Goal: Task Accomplishment & Management: Use online tool/utility

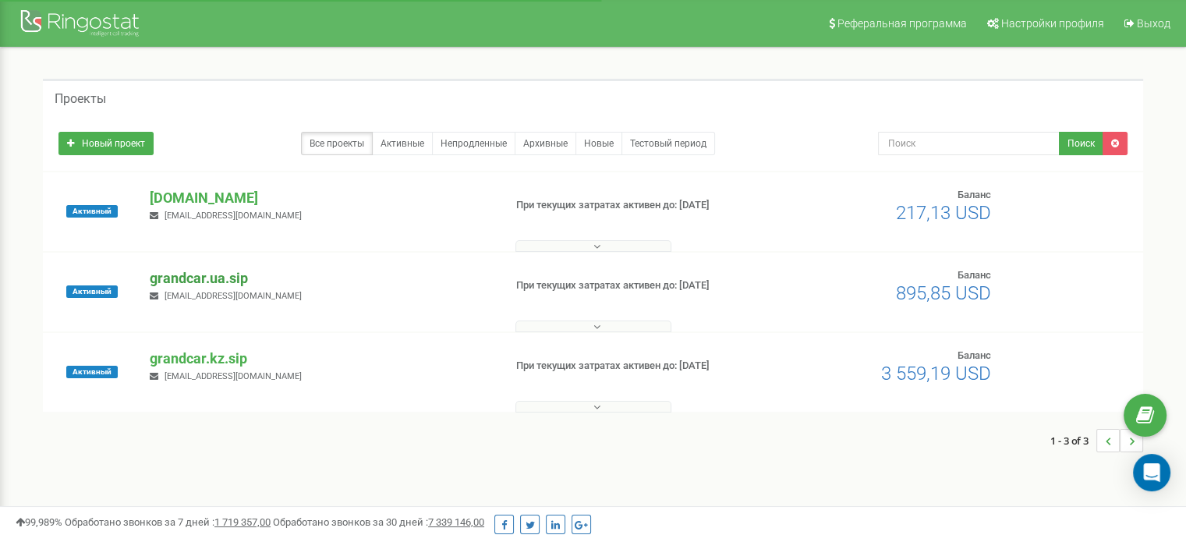
click at [231, 279] on p "grandcar.ua.sip" at bounding box center [320, 278] width 341 height 20
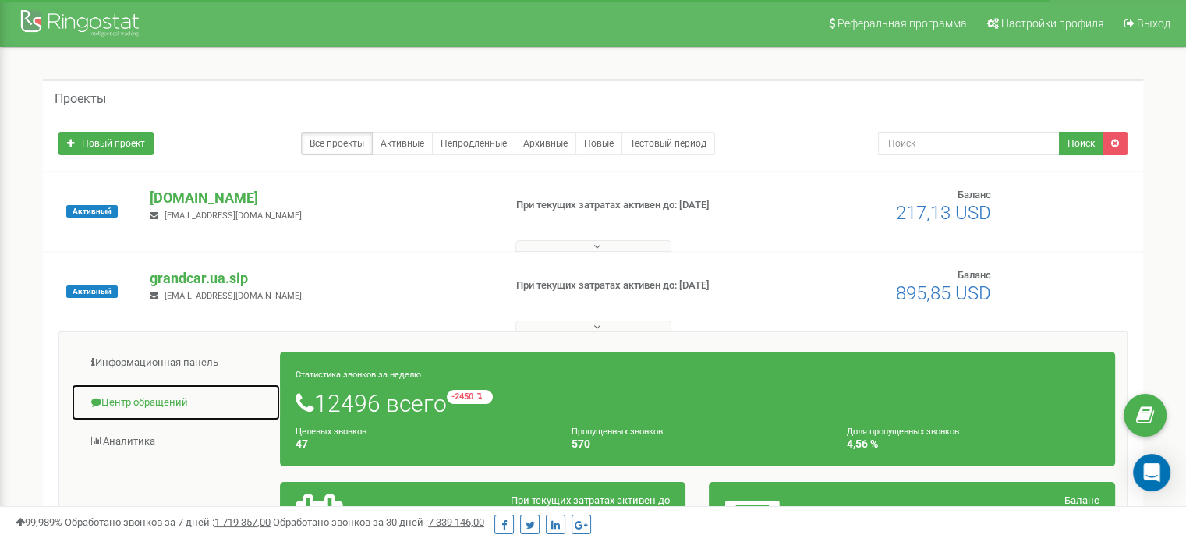
click at [158, 402] on link "Центр обращений" at bounding box center [176, 403] width 210 height 38
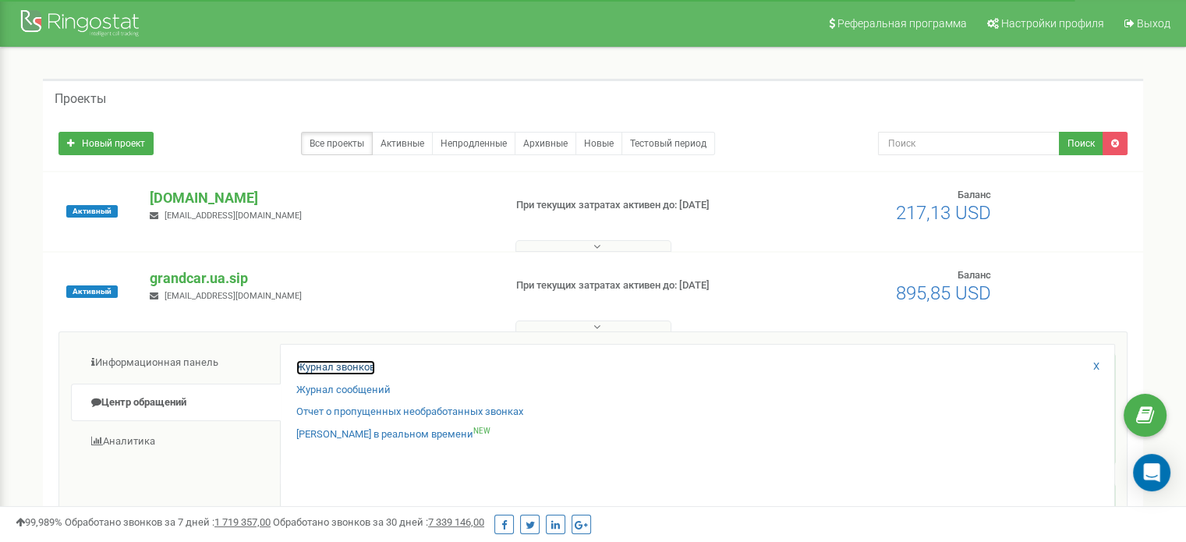
click at [323, 360] on link "Журнал звонков" at bounding box center [335, 367] width 79 height 15
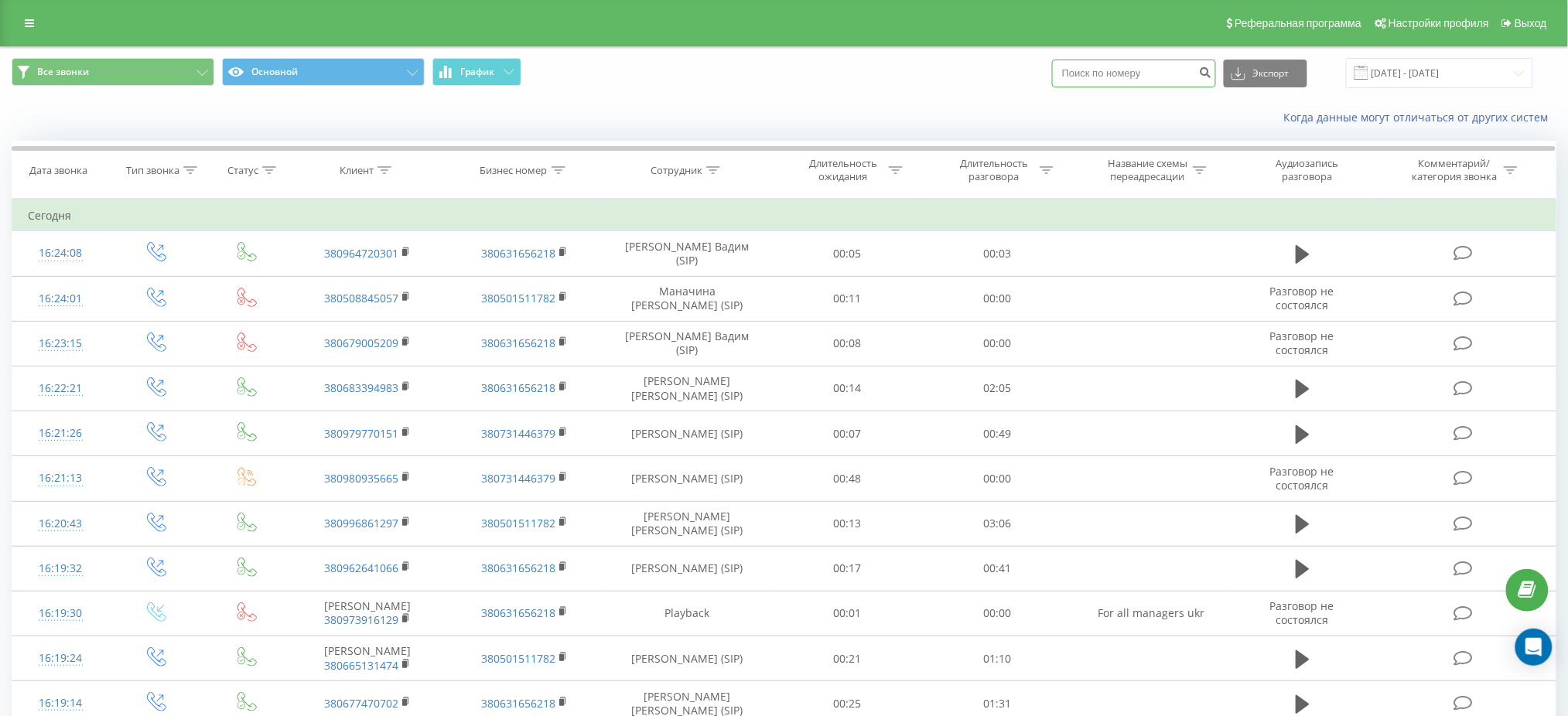
click at [1130, 79] on input at bounding box center [1133, 73] width 164 height 28
paste input "380 95 555 3095"
type input "380 95 555 3095"
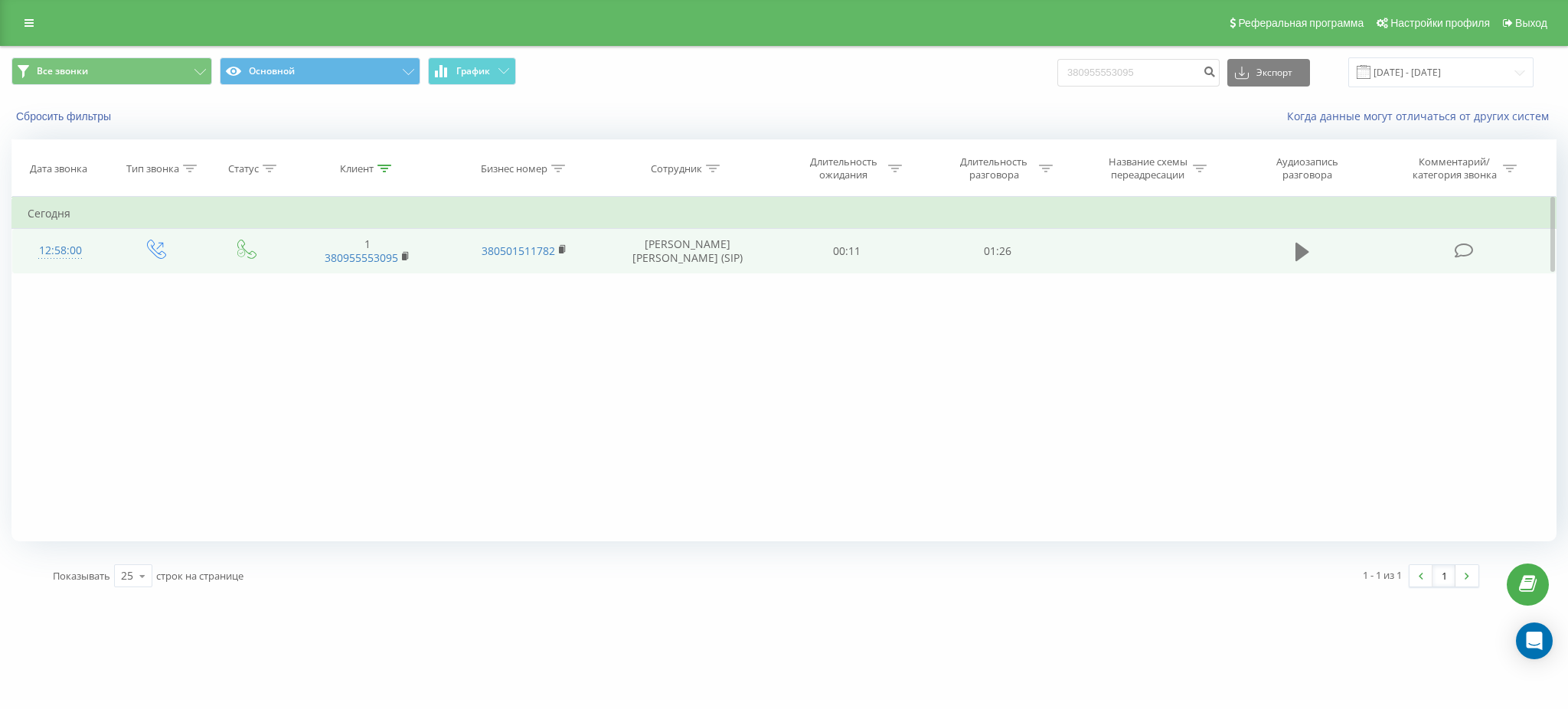
click at [1304, 250] on icon at bounding box center [1302, 251] width 14 height 19
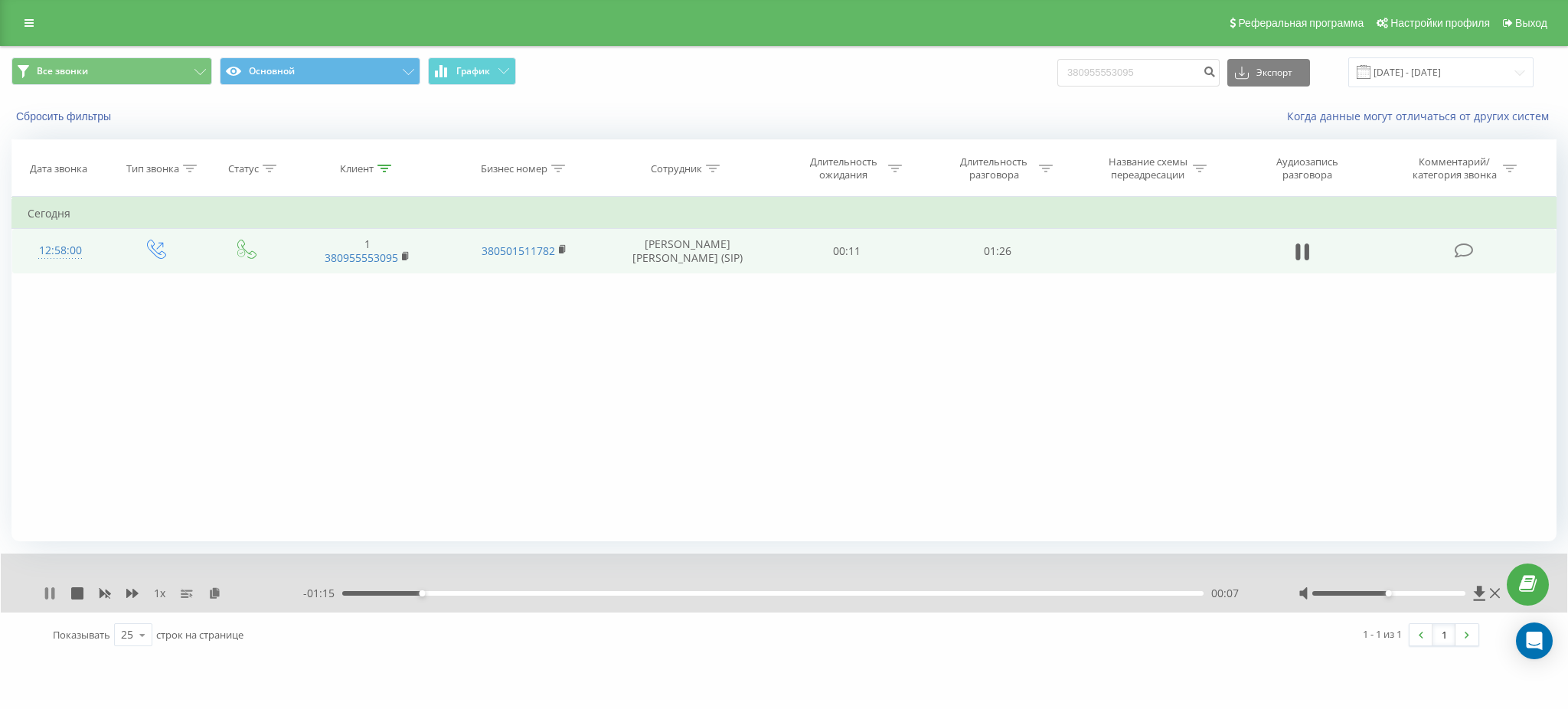
click at [54, 593] on icon at bounding box center [52, 593] width 3 height 12
click at [41, 588] on div "1 x - 01:15 00:08 00:08" at bounding box center [784, 583] width 1566 height 59
click at [54, 593] on icon at bounding box center [49, 593] width 12 height 12
click at [136, 595] on icon at bounding box center [133, 593] width 12 height 9
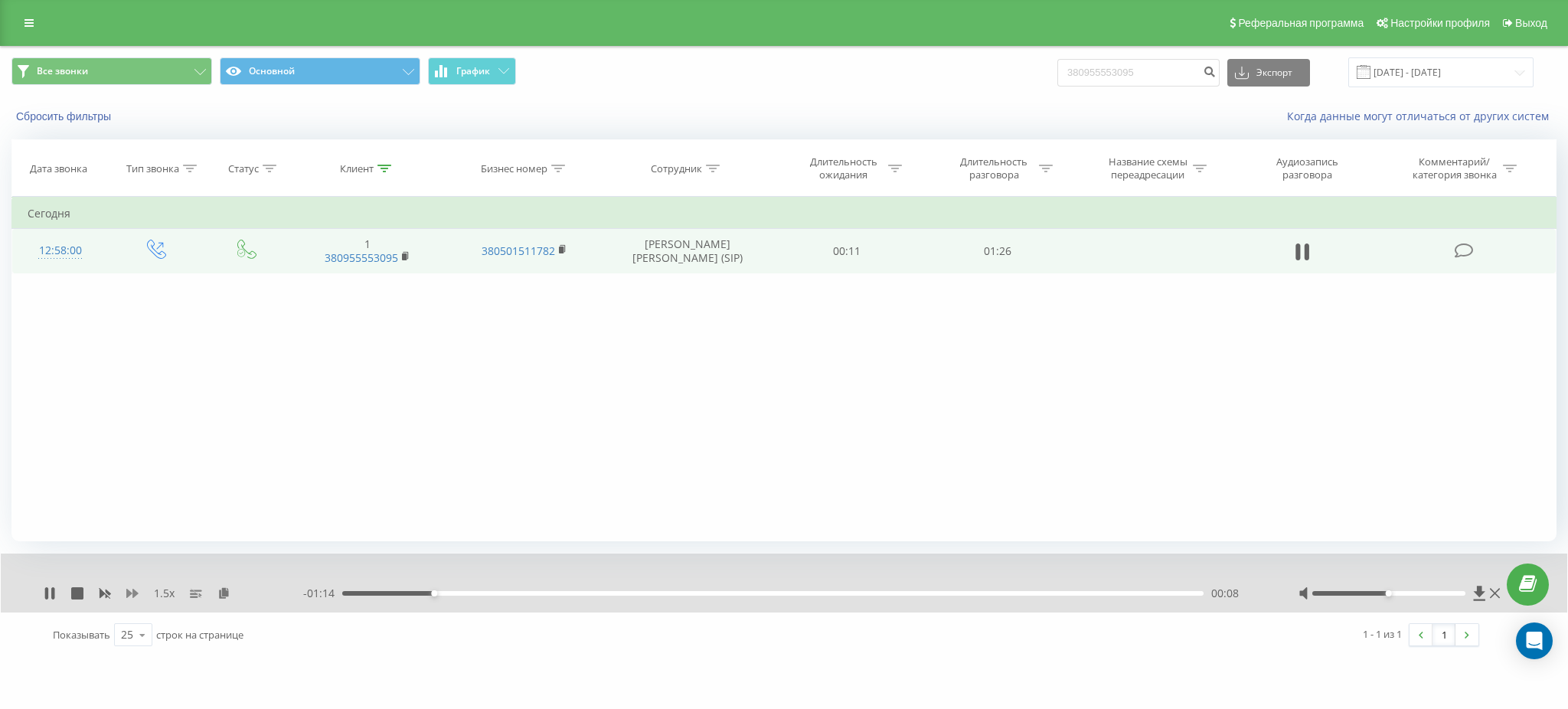
click at [136, 595] on icon at bounding box center [133, 593] width 12 height 9
drag, startPoint x: 1162, startPoint y: 77, endPoint x: 909, endPoint y: 79, distance: 253.0
click at [909, 79] on div "Все звонки Основной График 380955553095 Экспорт .csv .xls .xlsx 19.05.2025 - 19…" at bounding box center [784, 72] width 1545 height 29
paste input "97 352 3727"
type input "380 97 352 3727"
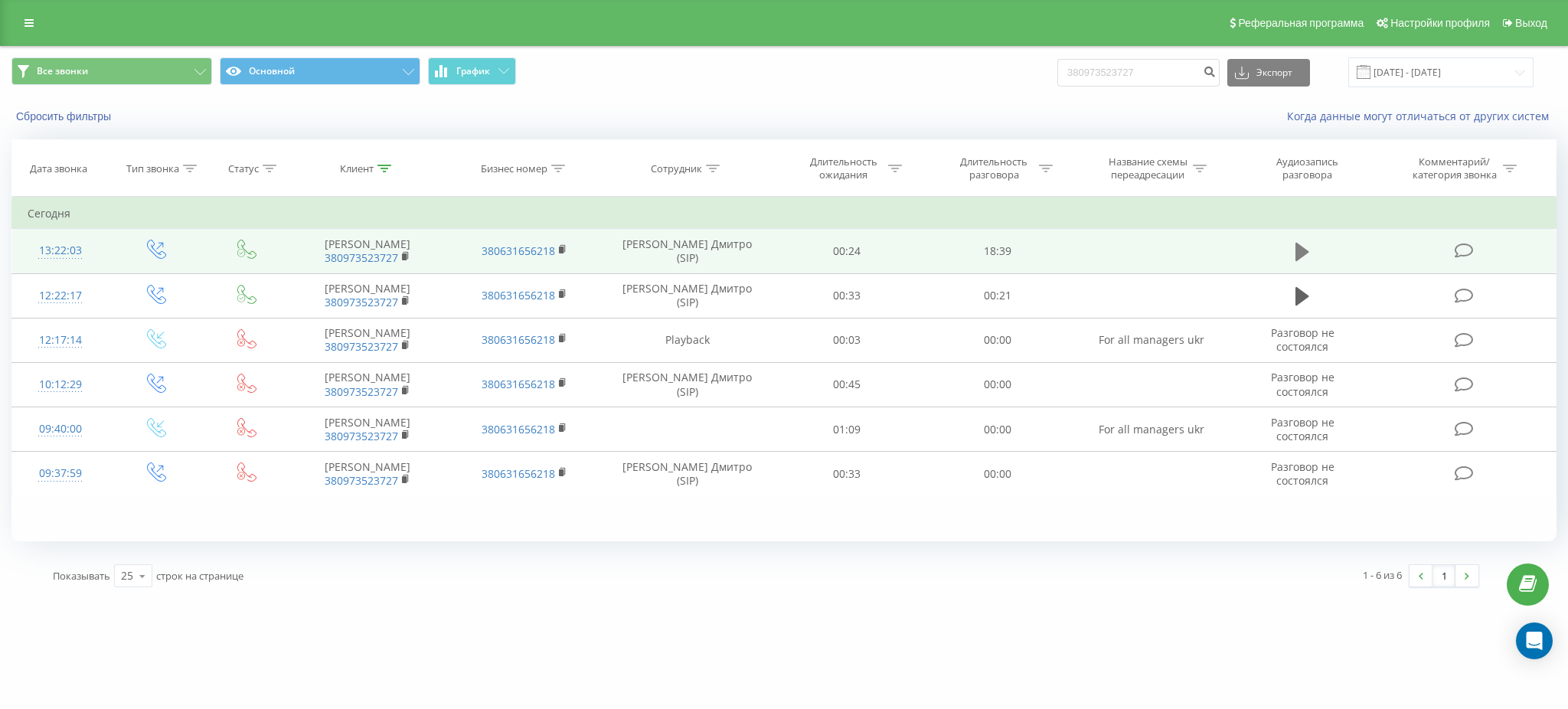
click at [1305, 249] on icon at bounding box center [1302, 251] width 14 height 19
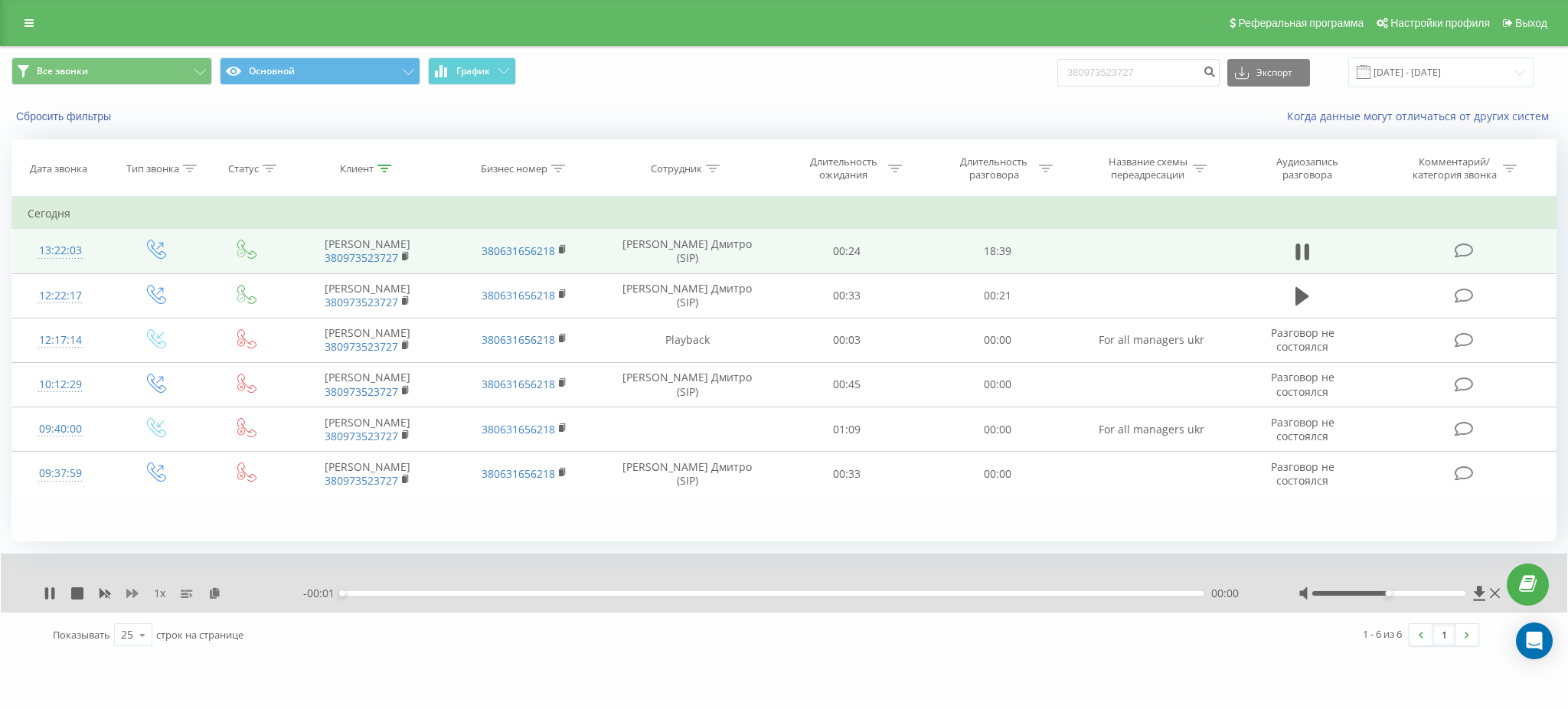
click at [135, 596] on icon at bounding box center [133, 593] width 12 height 9
click at [135, 594] on icon at bounding box center [133, 593] width 12 height 9
click at [136, 594] on icon at bounding box center [133, 593] width 12 height 9
drag, startPoint x: 1399, startPoint y: 593, endPoint x: 1499, endPoint y: 593, distance: 100.0
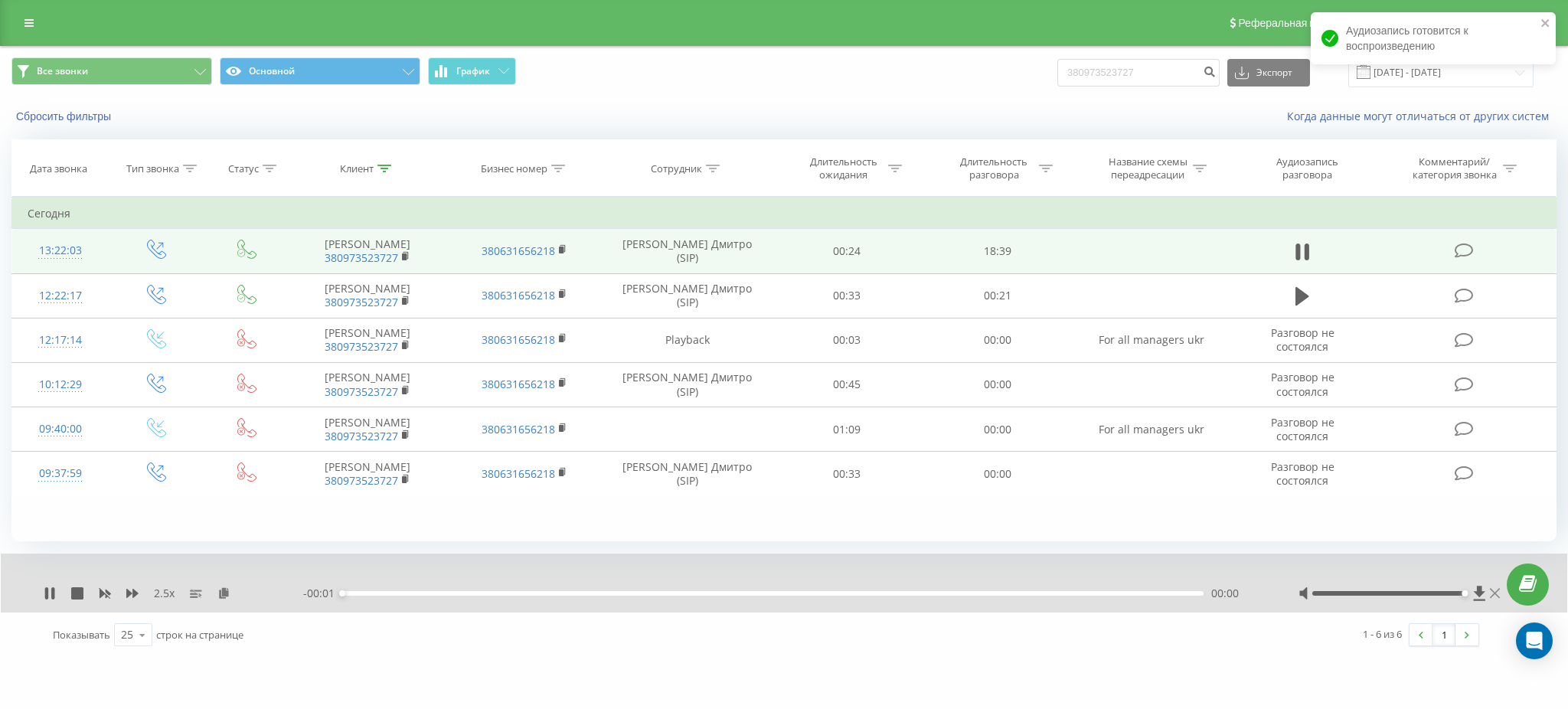
click at [1499, 593] on div at bounding box center [1400, 594] width 205 height 16
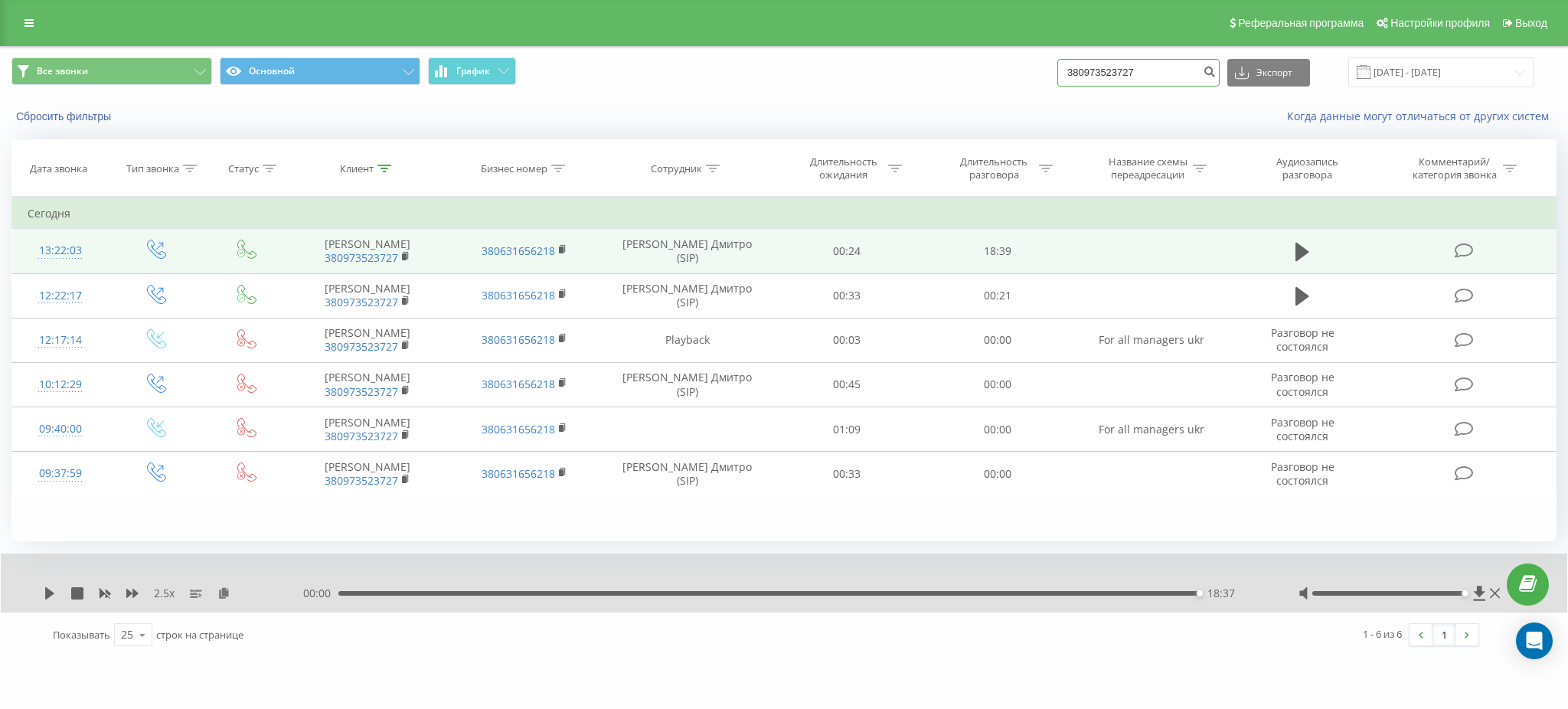
drag, startPoint x: 1162, startPoint y: 77, endPoint x: 1009, endPoint y: 67, distance: 153.3
click at [1020, 68] on div "Все звонки Основной График 380973523727 Экспорт .csv .xls .xlsx 19.05.2025 - 19…" at bounding box center [784, 72] width 1545 height 29
paste input "63 446 3540"
type input "380 63 446 3540"
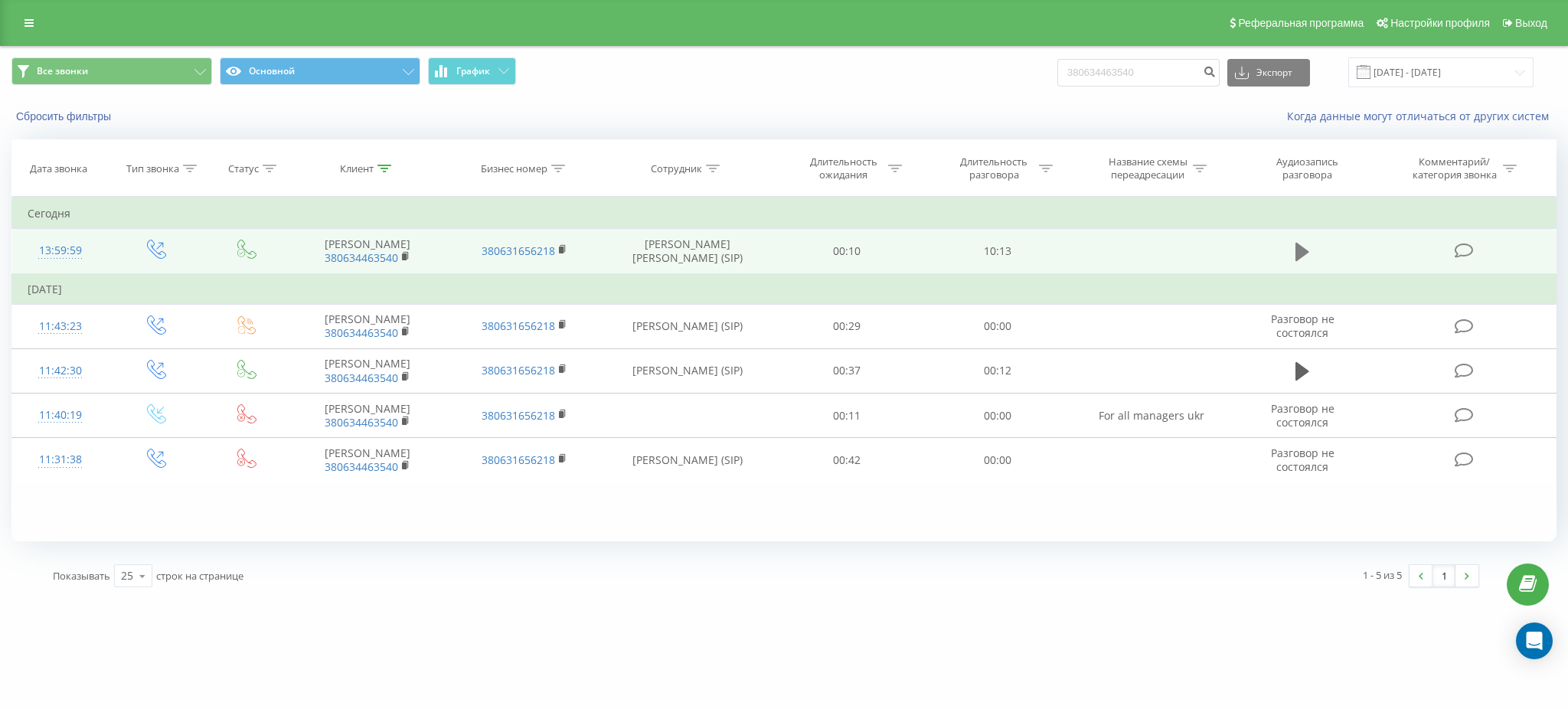
click at [1301, 242] on icon at bounding box center [1302, 252] width 14 height 22
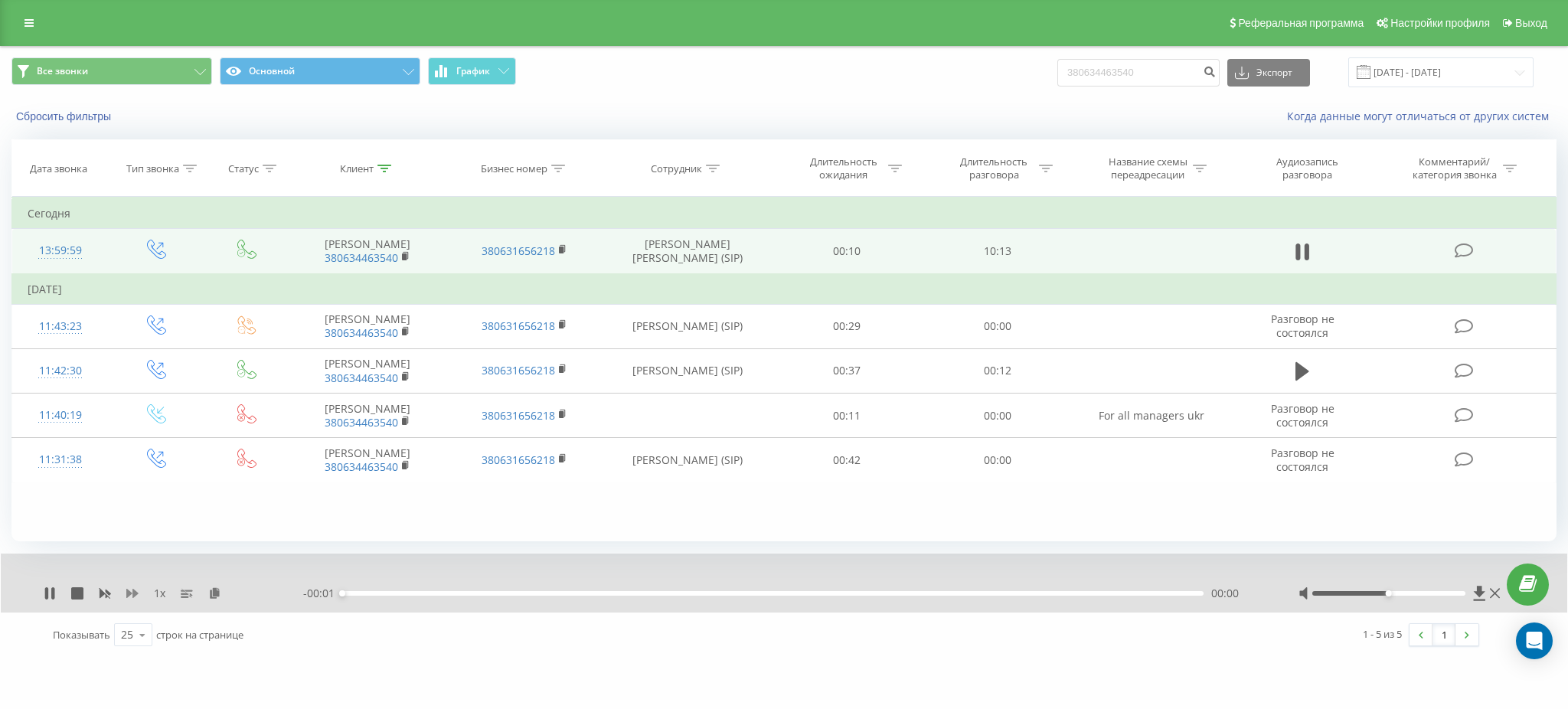
click at [127, 589] on icon at bounding box center [133, 593] width 12 height 9
click at [127, 592] on icon at bounding box center [133, 593] width 12 height 9
click at [131, 592] on icon at bounding box center [133, 593] width 12 height 12
drag, startPoint x: 1390, startPoint y: 593, endPoint x: 1427, endPoint y: 581, distance: 38.9
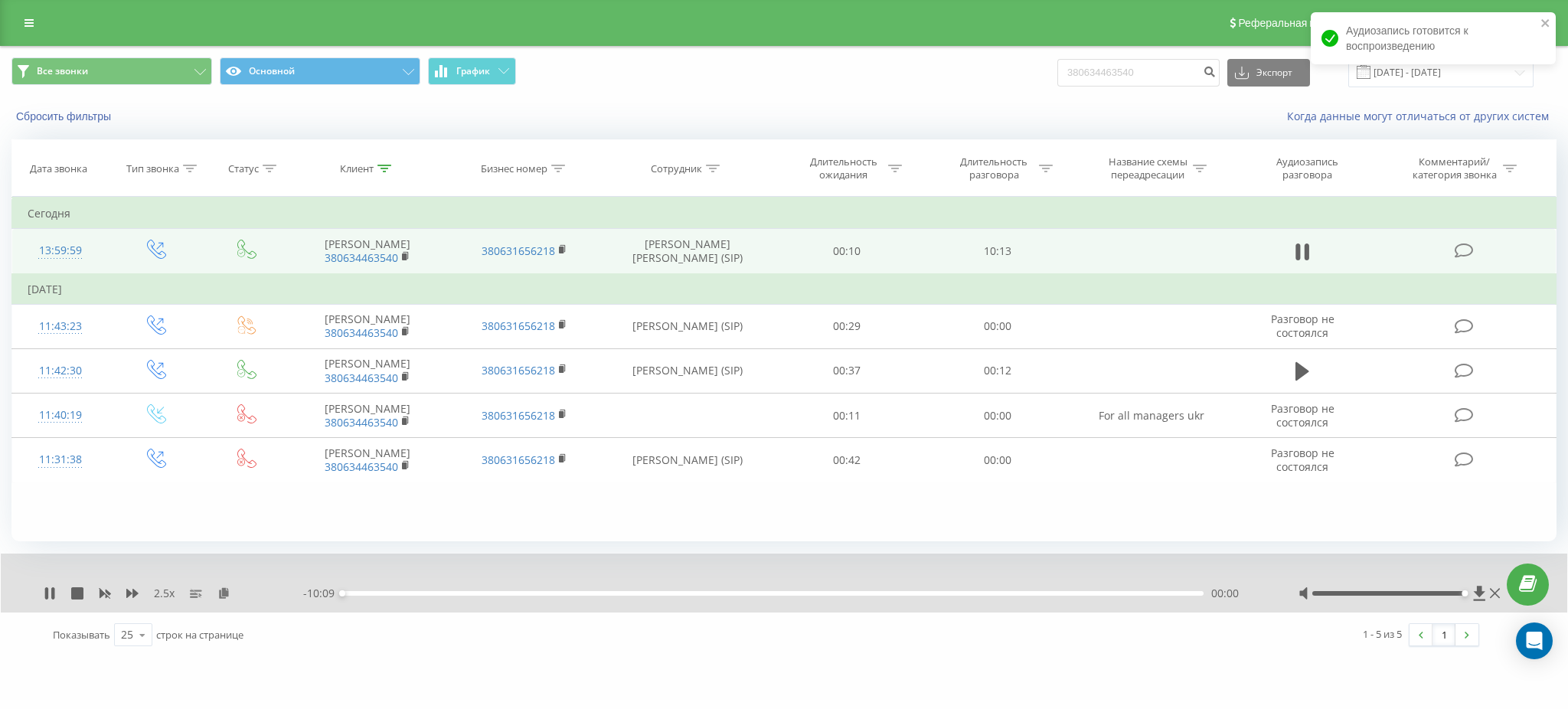
click at [1474, 593] on div at bounding box center [1400, 594] width 205 height 16
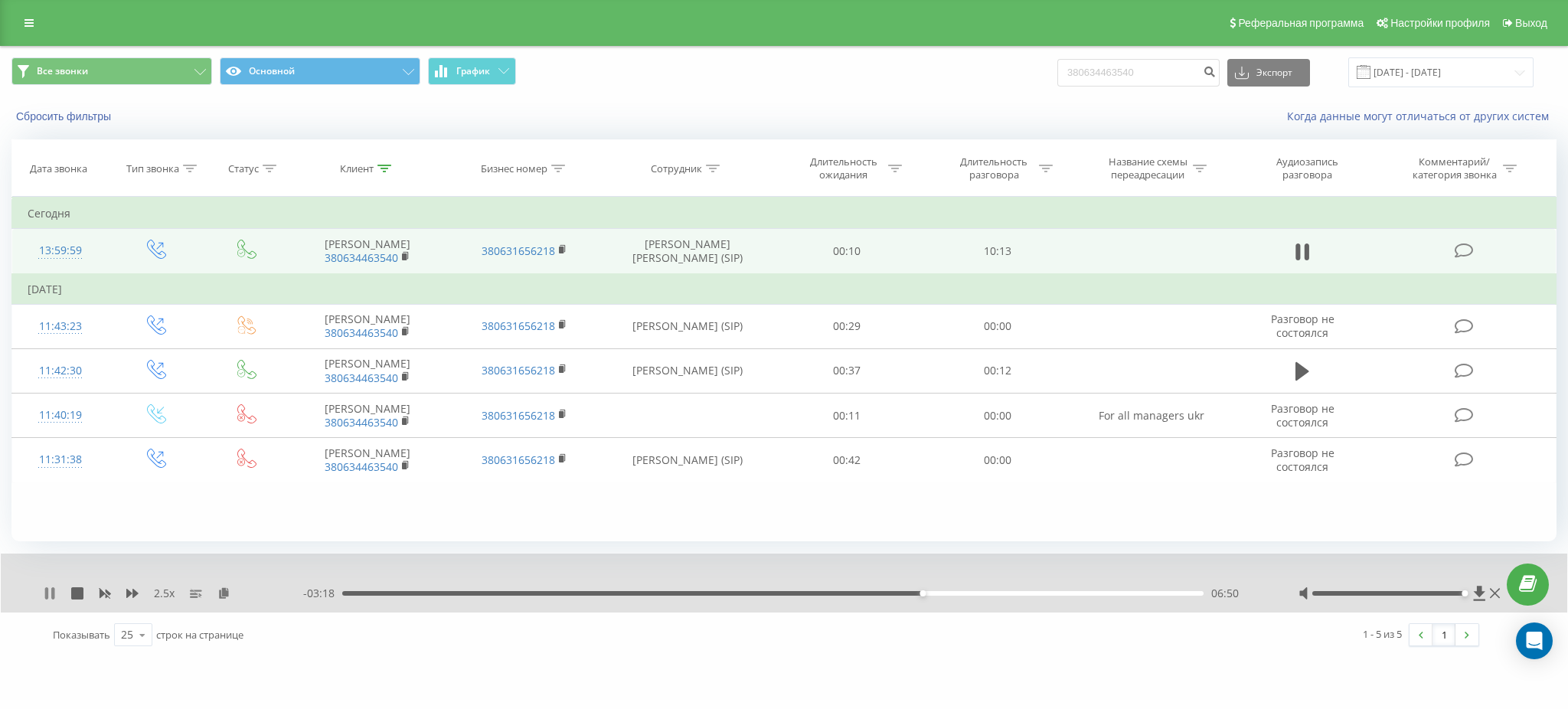
click at [42, 593] on div "2.5 x - 03:18 06:50 06:50" at bounding box center [784, 583] width 1566 height 59
click at [43, 596] on icon at bounding box center [49, 593] width 12 height 12
drag, startPoint x: 44, startPoint y: 593, endPoint x: 47, endPoint y: 585, distance: 8.5
click at [44, 594] on icon at bounding box center [49, 593] width 12 height 12
drag, startPoint x: 1147, startPoint y: 79, endPoint x: 1024, endPoint y: 65, distance: 123.8
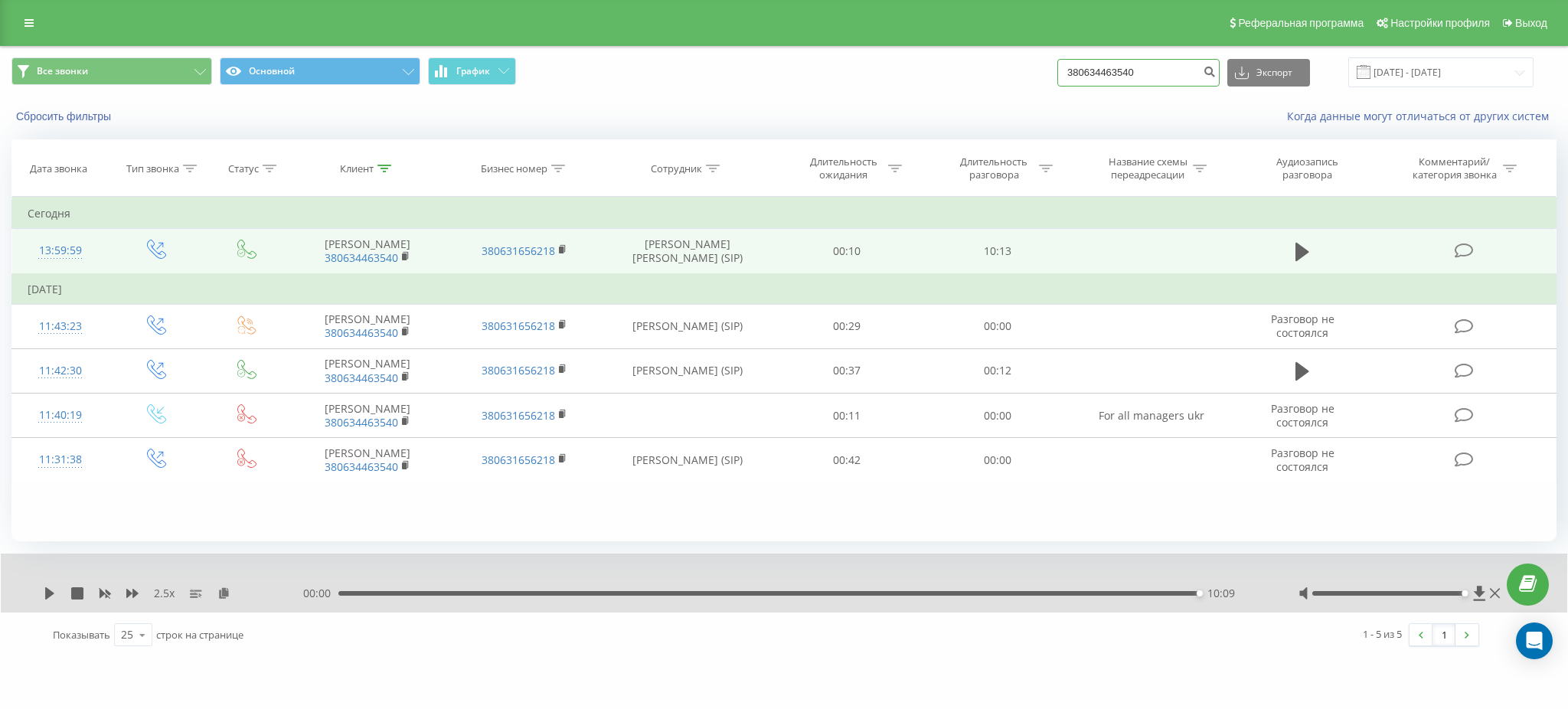
click at [1031, 67] on div "Все звонки Основной График 380634463540 Экспорт .csv .xls .xlsx 19.05.2025 - 19…" at bounding box center [784, 72] width 1545 height 29
paste input "97 407 5542"
type input "380 97 407 5542"
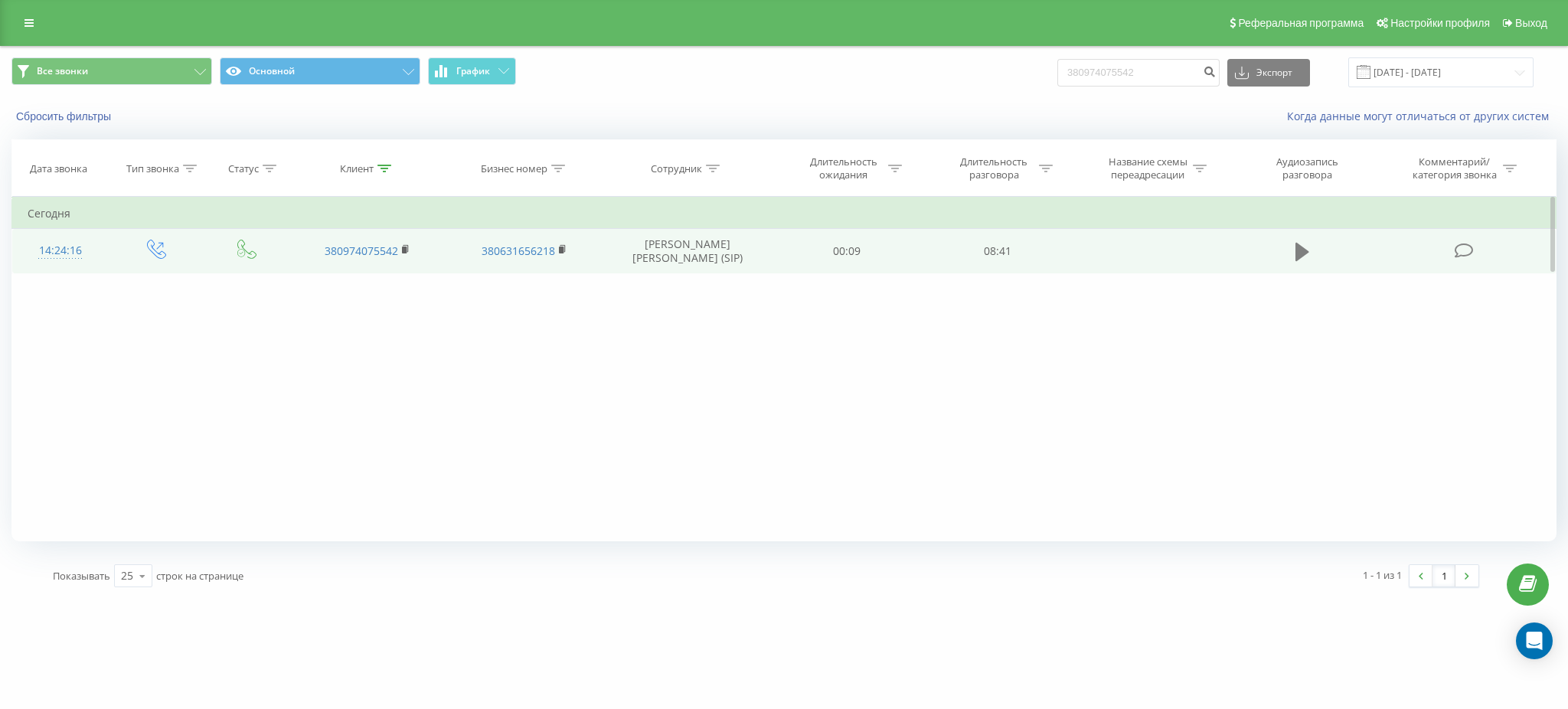
click at [1299, 242] on icon at bounding box center [1302, 252] width 14 height 22
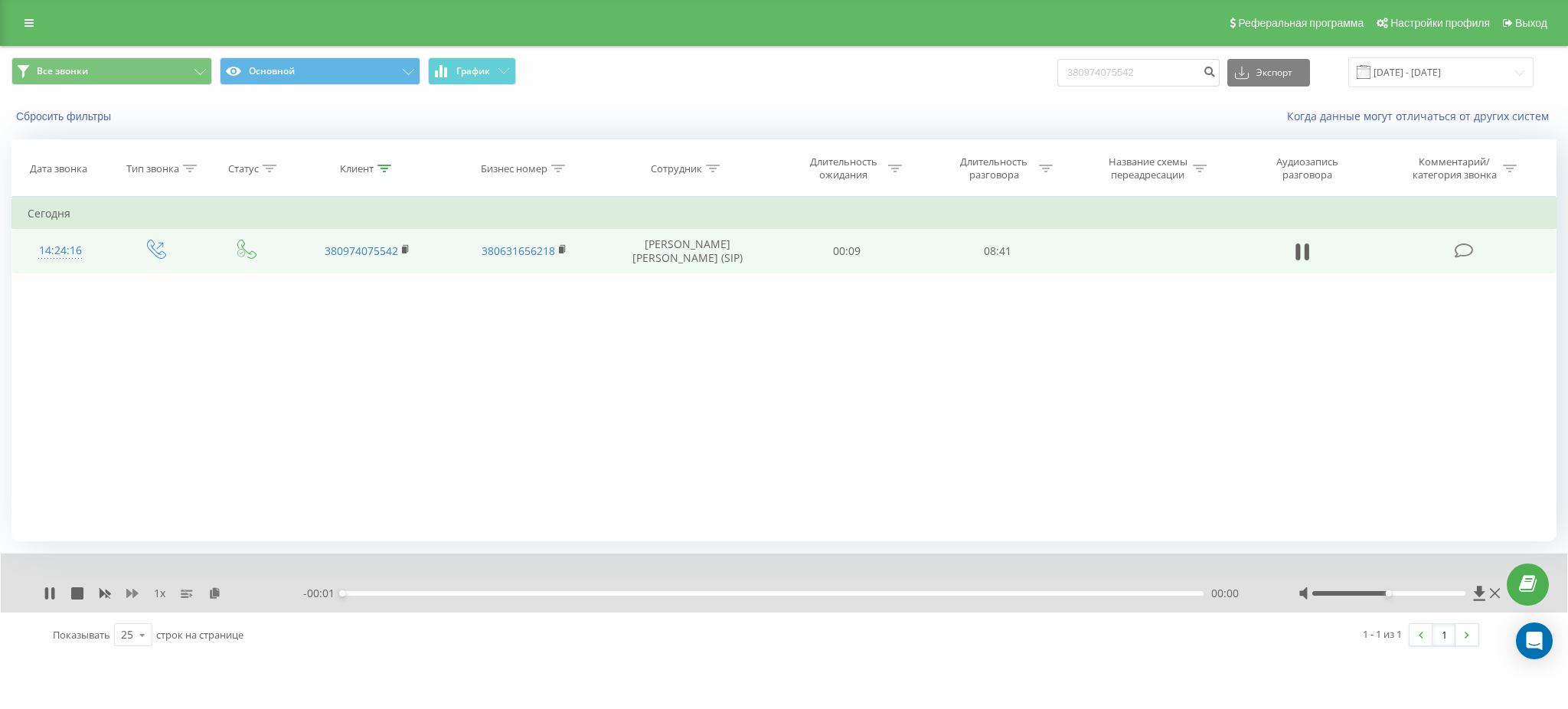
click at [131, 593] on icon at bounding box center [133, 593] width 12 height 9
click at [132, 593] on icon at bounding box center [133, 593] width 12 height 12
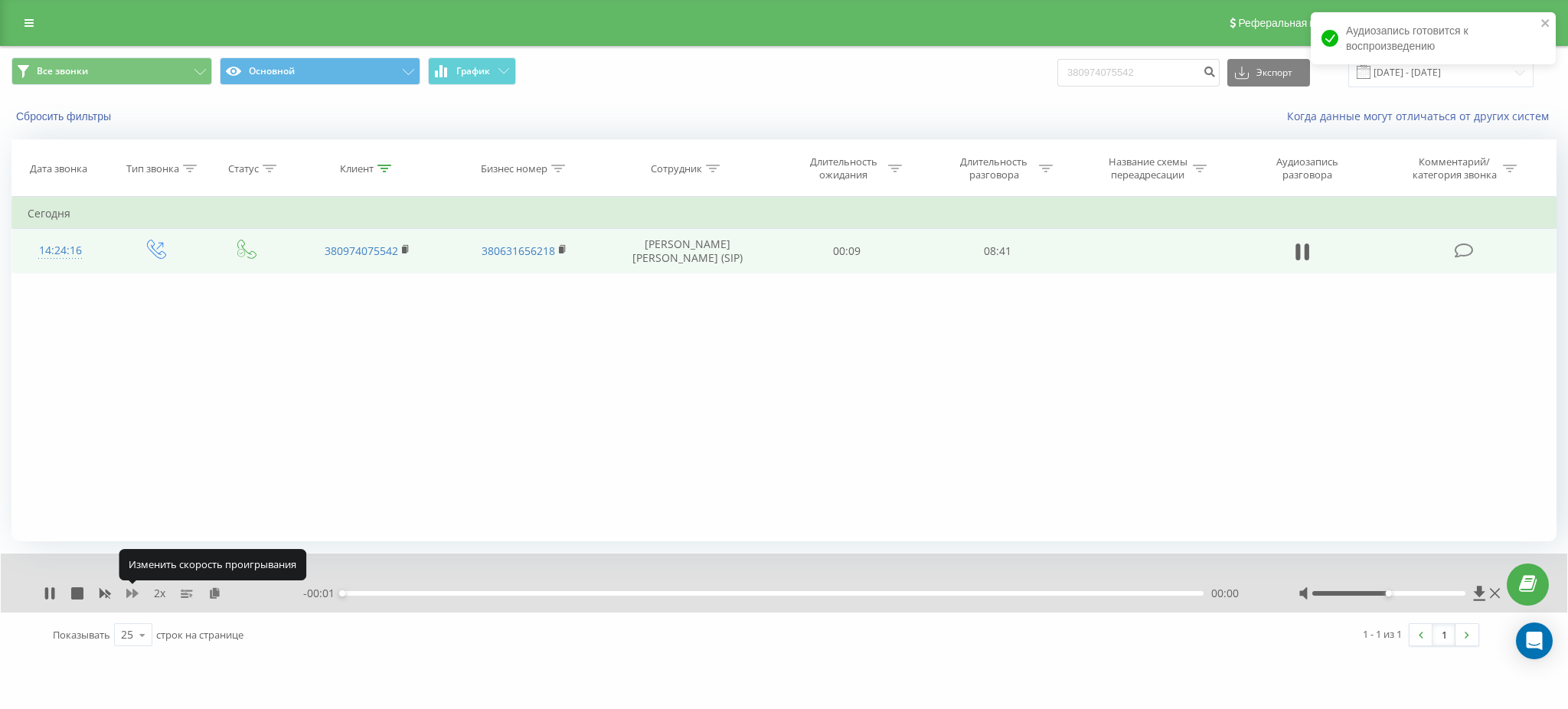
click at [132, 593] on icon at bounding box center [133, 593] width 12 height 12
drag, startPoint x: 1426, startPoint y: 595, endPoint x: 1468, endPoint y: 592, distance: 42.1
click at [1468, 592] on div at bounding box center [1400, 594] width 205 height 16
